Goal: Information Seeking & Learning: Learn about a topic

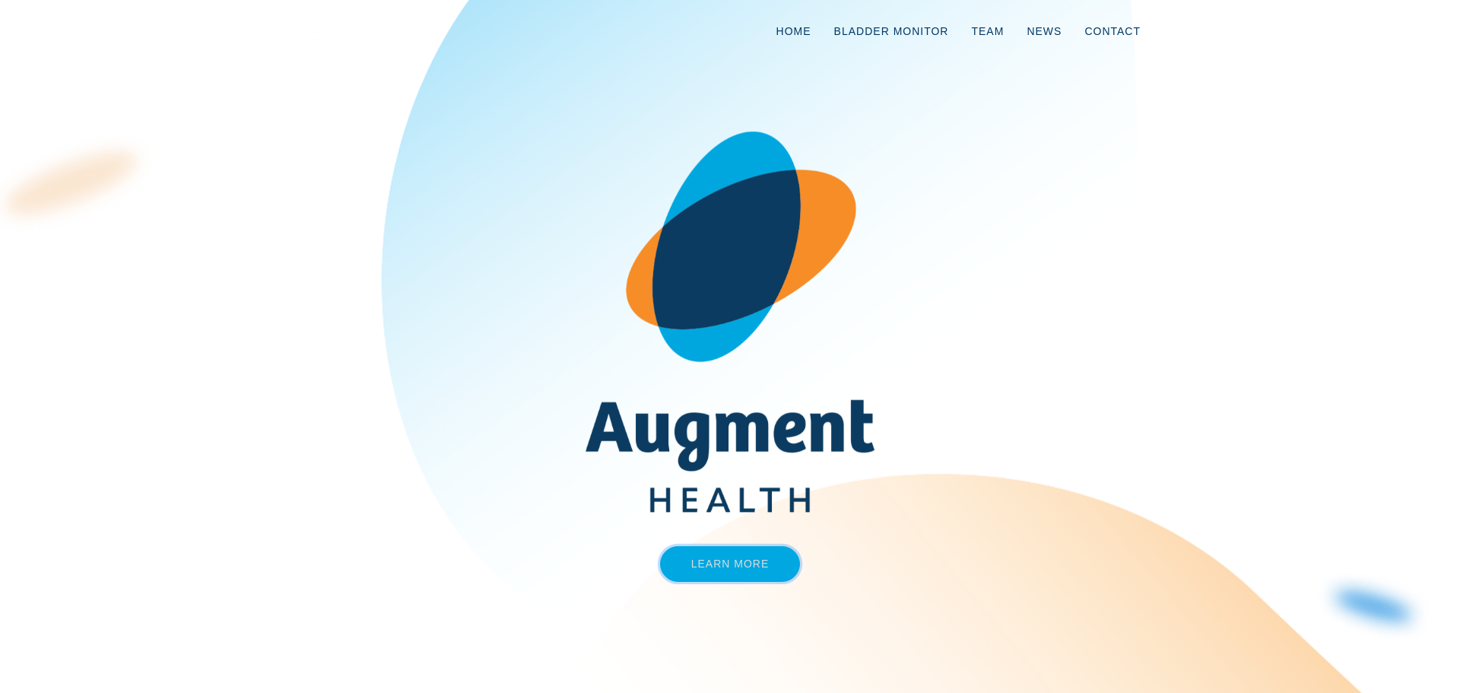
click at [732, 566] on link "Learn More" at bounding box center [730, 564] width 141 height 36
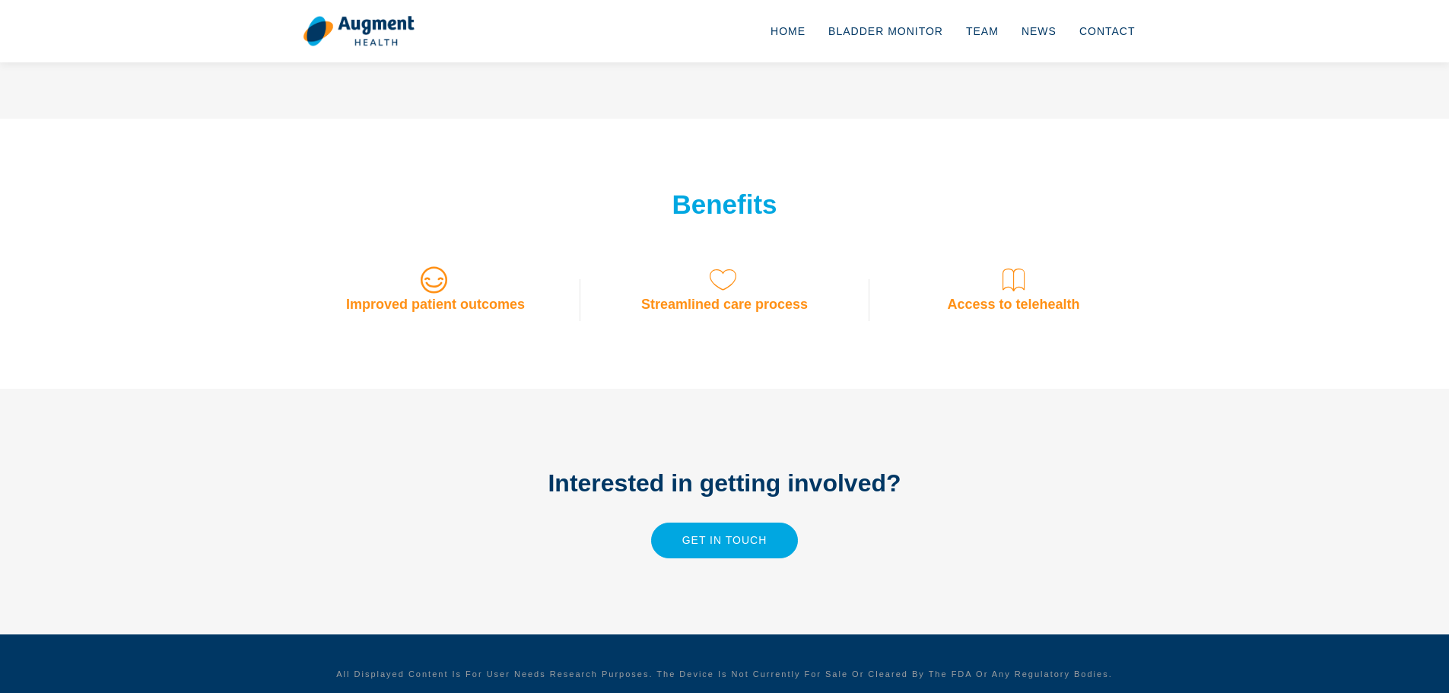
scroll to position [1186, 0]
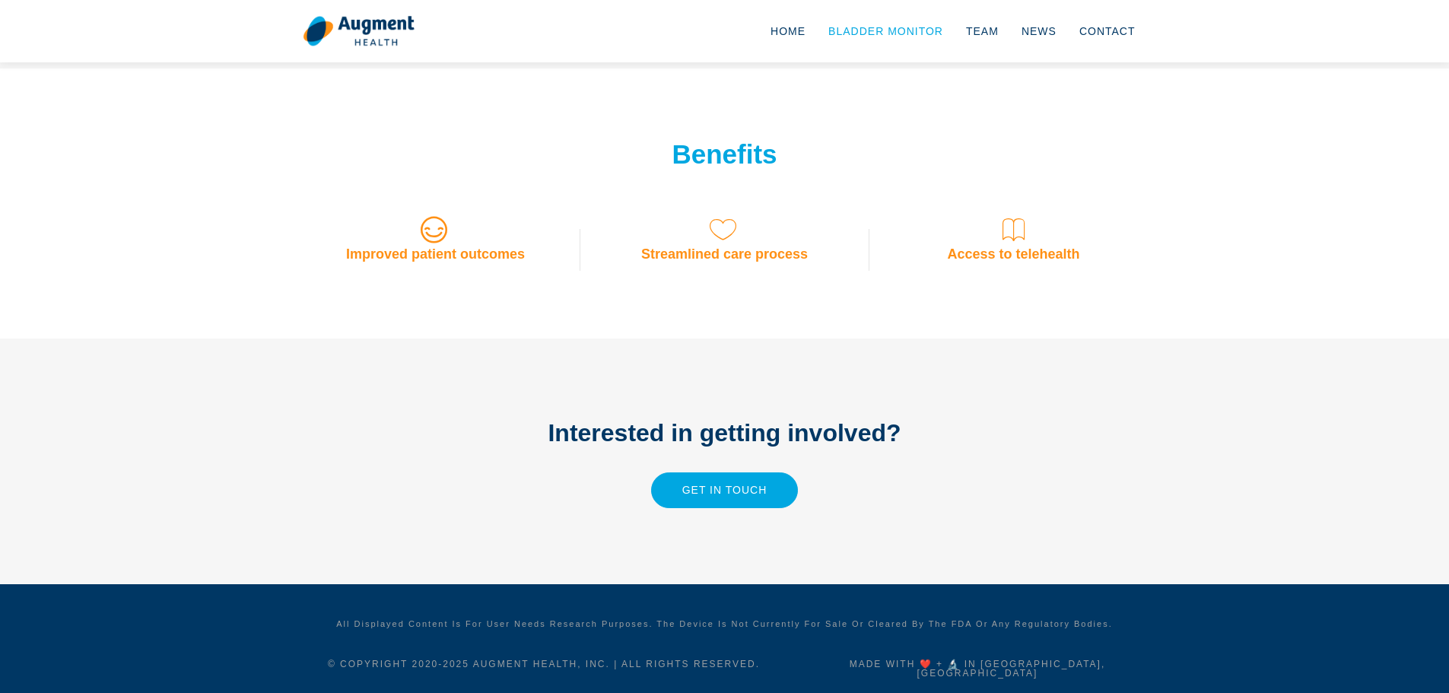
click at [882, 30] on link "Bladder Monitor" at bounding box center [886, 31] width 138 height 50
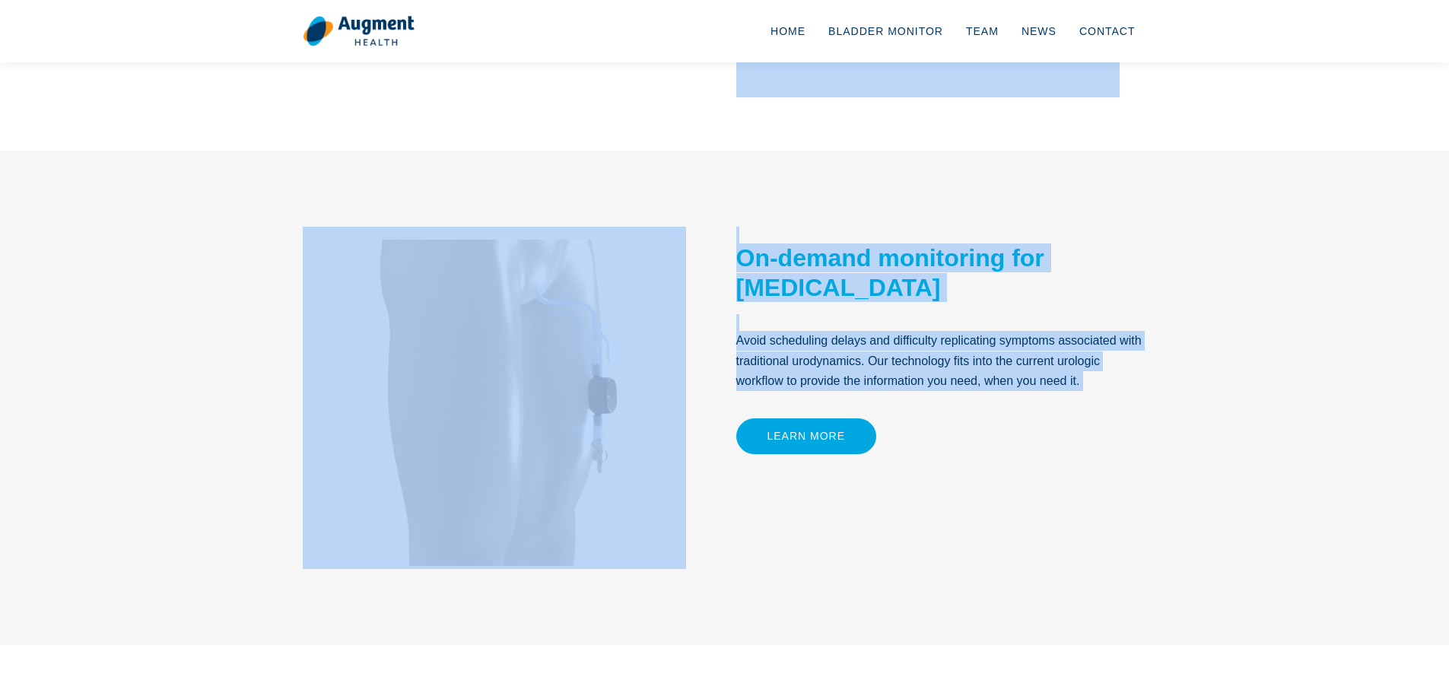
scroll to position [608, 0]
drag, startPoint x: 530, startPoint y: 129, endPoint x: 1096, endPoint y: 390, distance: 623.5
click at [1096, 390] on body "Home Bladder Monitor Team News Contact Track bladder pressures and other overac…" at bounding box center [724, 335] width 1449 height 1887
copy body "Track bladder pressures and other overactive bladder symptoms. Our smart bladde…"
